Goal: Use online tool/utility: Utilize a website feature to perform a specific function

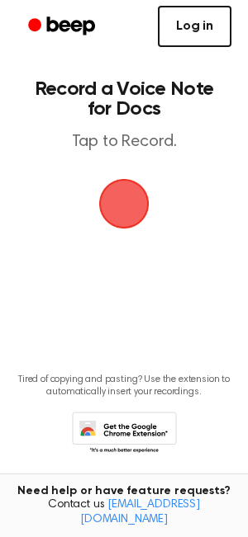
click at [198, 32] on link "Log in" at bounding box center [194, 26] width 73 height 41
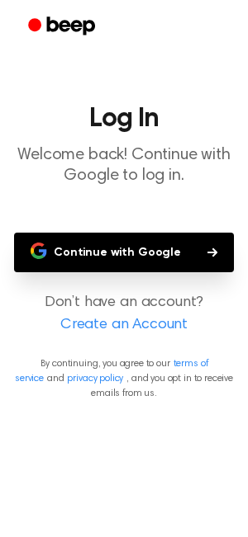
click at [114, 248] on button "Continue with Google" at bounding box center [124, 253] width 220 height 40
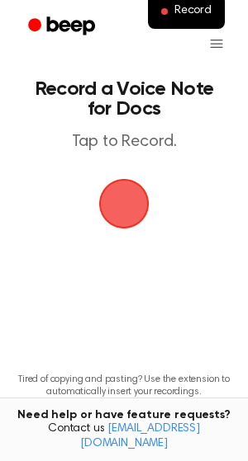
click at [9, 123] on main "Record a Voice Note for Docs Tap to Record. Tired of copying and pasting? Use t…" at bounding box center [124, 251] width 248 height 503
click at [9, 224] on main "Record a Voice Note for Docs Tap to Record. Tired of copying and pasting? Use t…" at bounding box center [124, 251] width 248 height 503
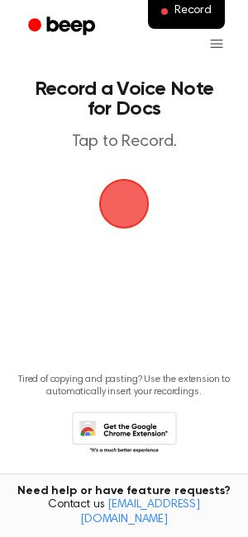
click at [121, 210] on span "button" at bounding box center [124, 204] width 46 height 46
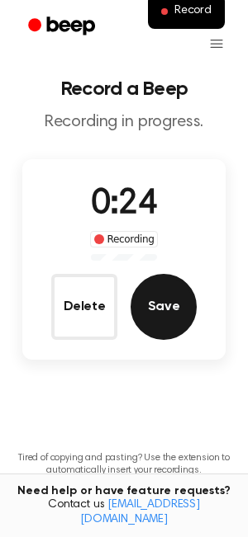
click at [174, 314] on button "Save" at bounding box center [163, 307] width 66 height 66
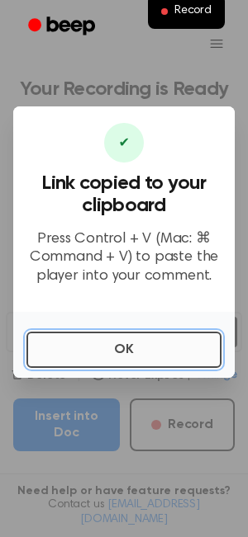
click at [83, 347] on button "OK" at bounding box center [123, 350] width 195 height 36
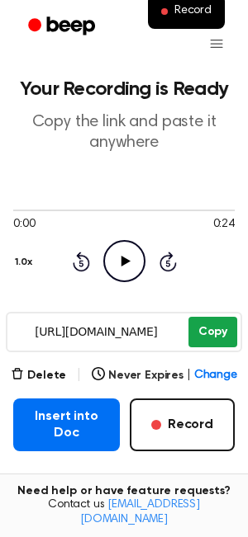
click at [204, 332] on button "Copy" at bounding box center [212, 332] width 49 height 31
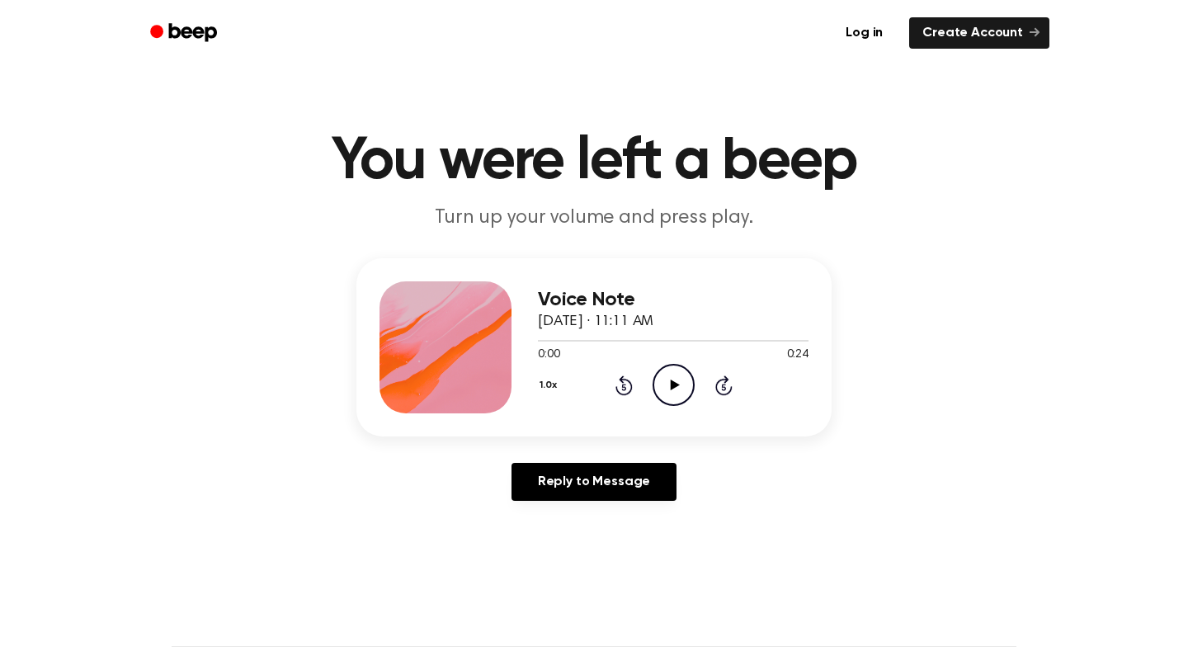
click at [681, 387] on icon "Play Audio" at bounding box center [674, 385] width 42 height 42
